Goal: Book appointment/travel/reservation

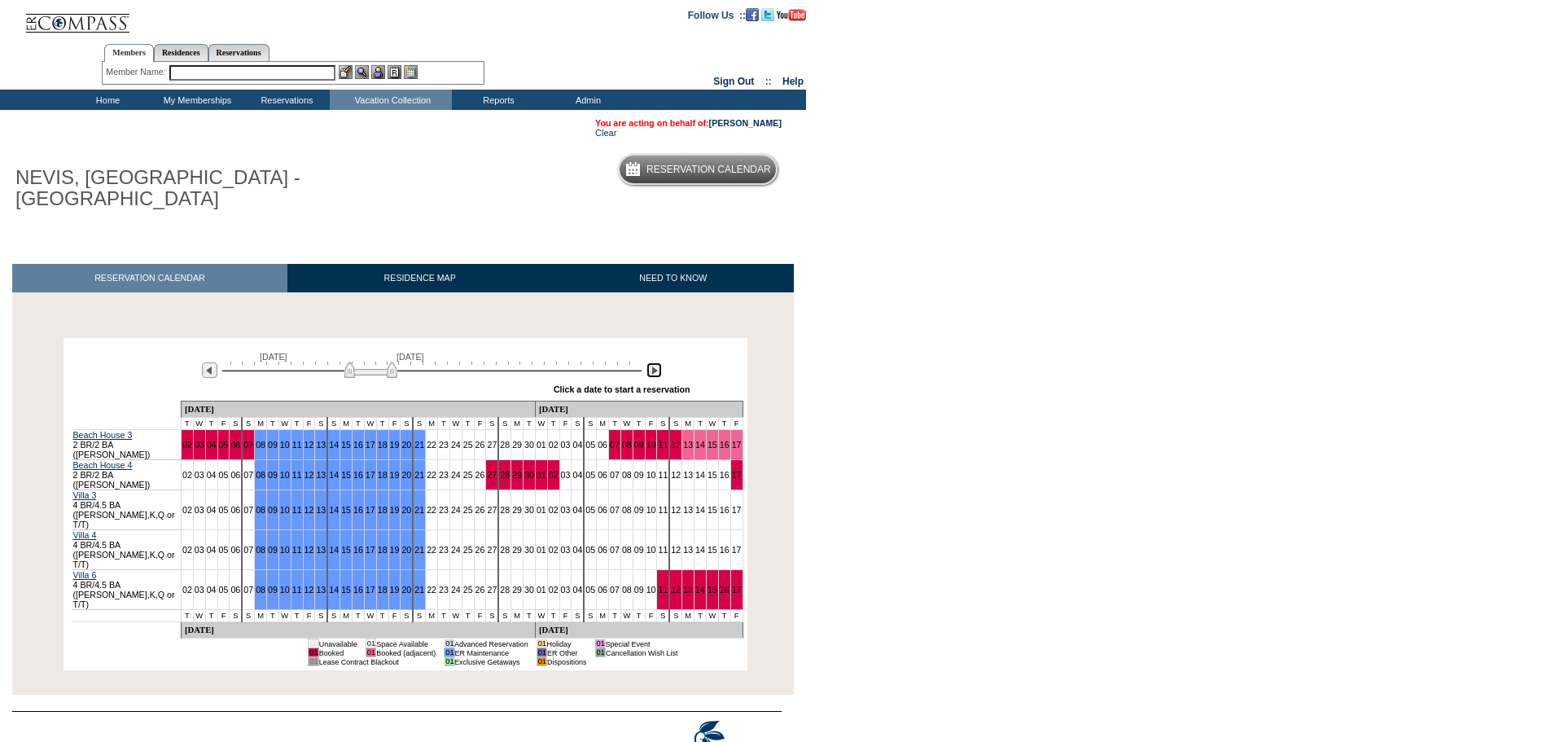
click at [653, 373] on img at bounding box center [654, 369] width 15 height 15
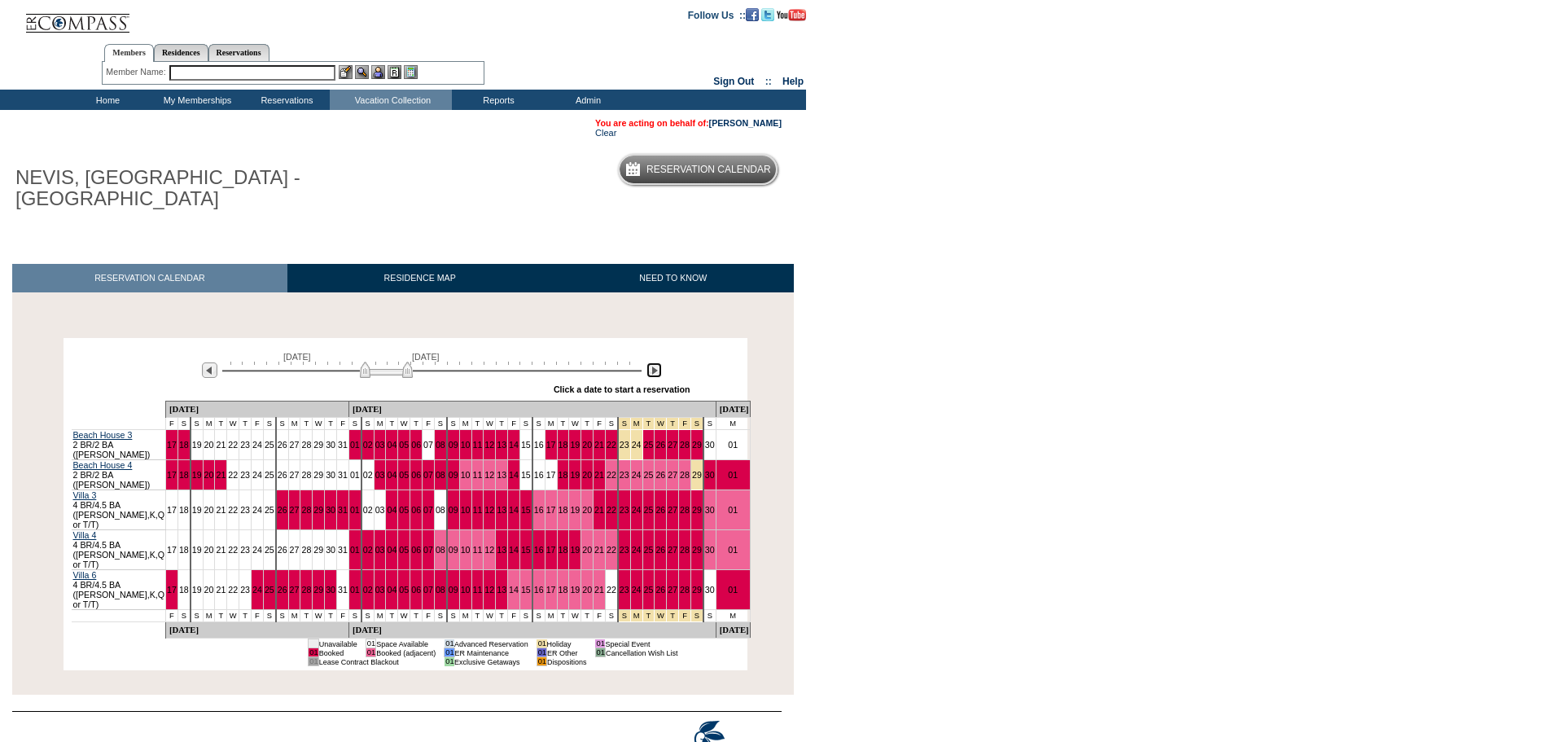
click at [653, 373] on img at bounding box center [654, 369] width 15 height 15
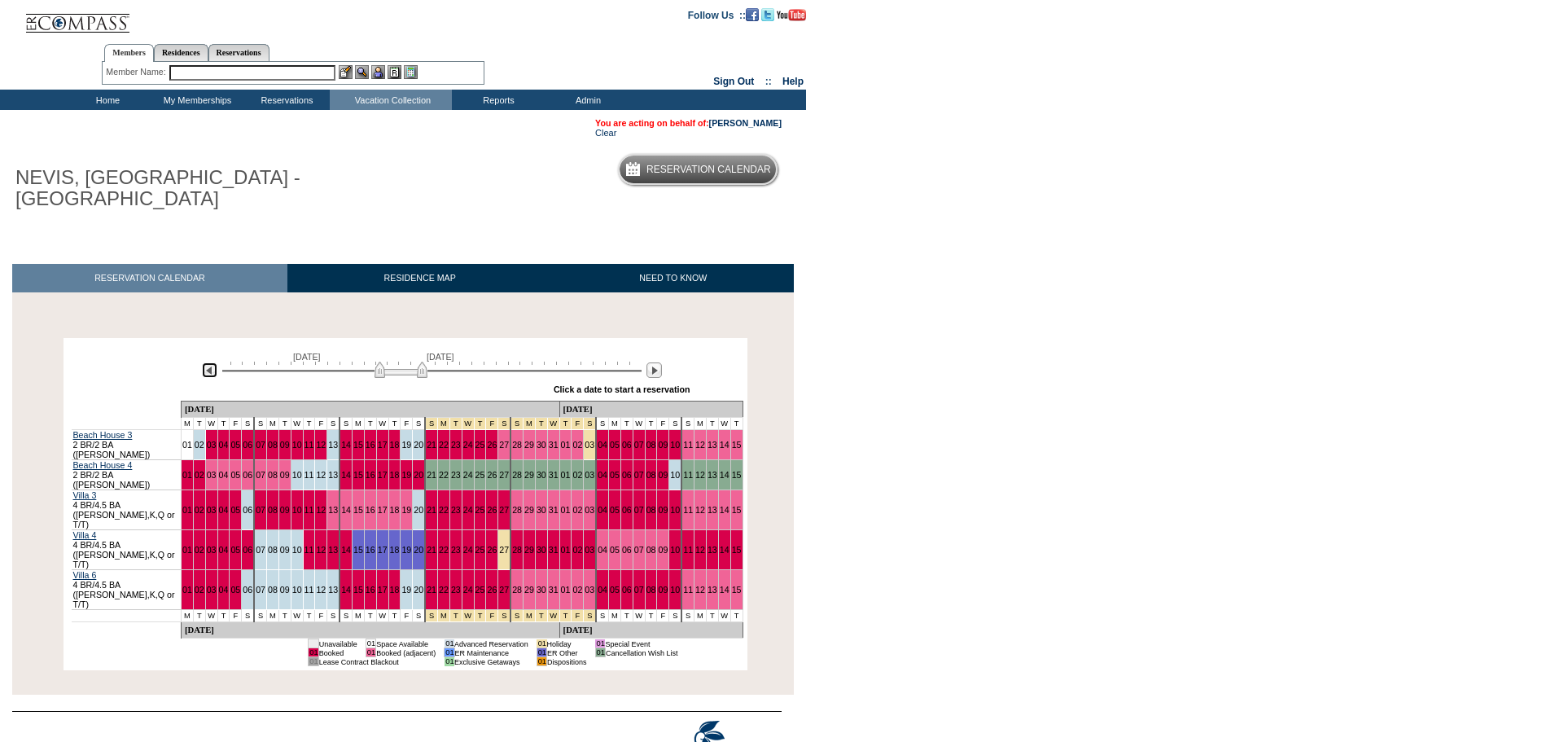
click at [209, 375] on img at bounding box center [209, 369] width 15 height 15
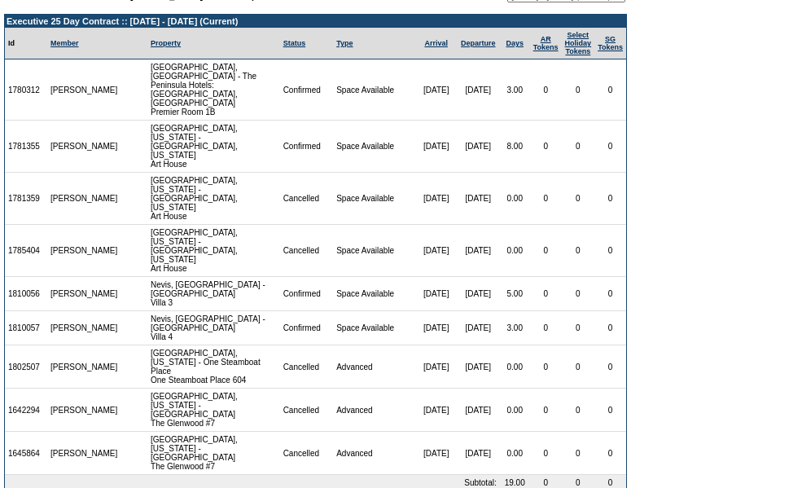
scroll to position [92, 0]
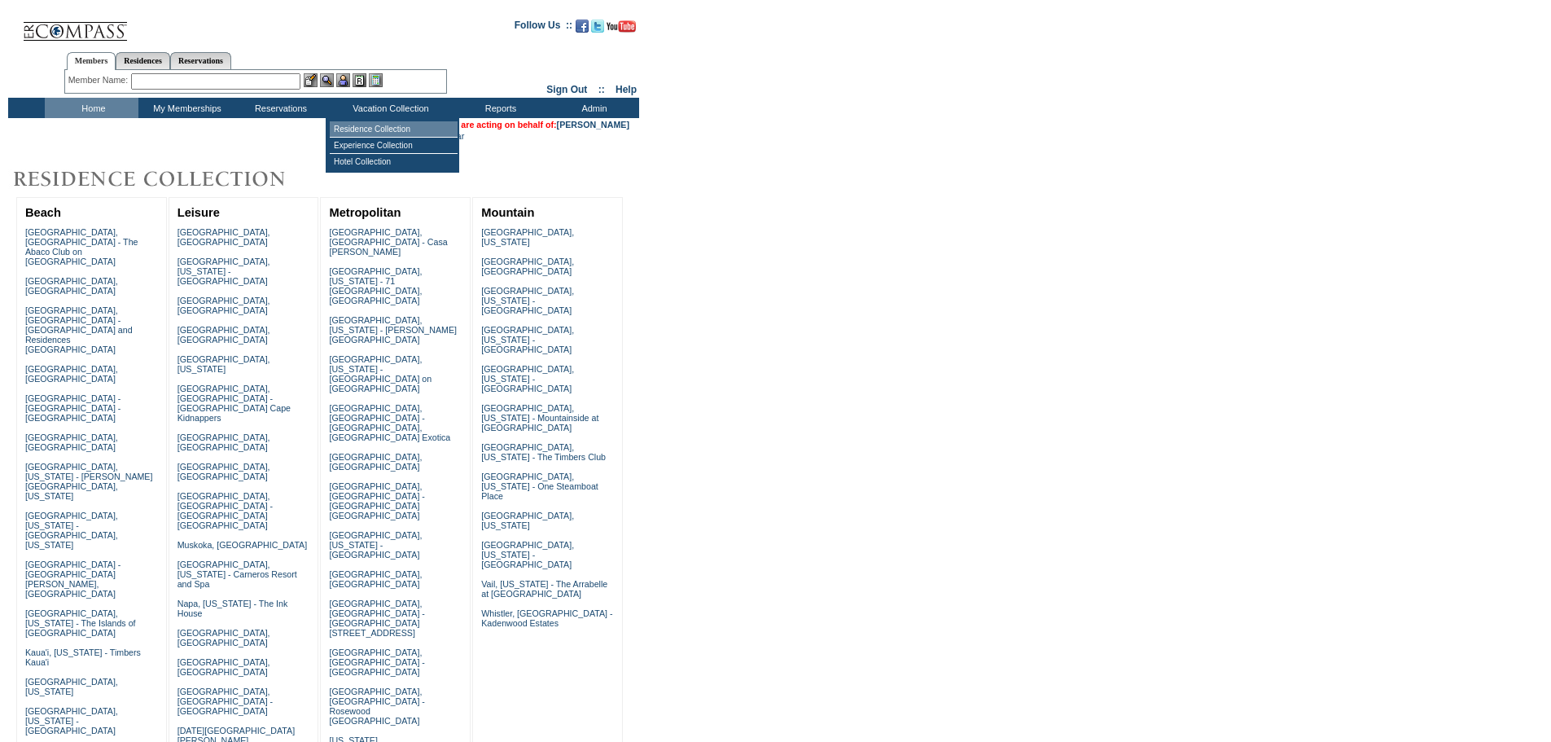
click at [388, 130] on td "Residence Collection" at bounding box center [394, 129] width 128 height 16
